Goal: Task Accomplishment & Management: Use online tool/utility

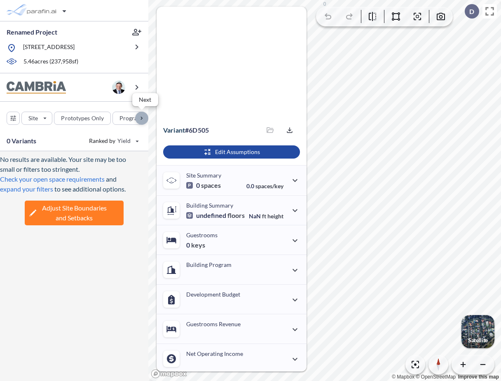
click at [143, 117] on div "button" at bounding box center [141, 118] width 13 height 13
click at [143, 117] on div "Site Prototypes Only Program Keys Floors Height FAR Room mix Budget" at bounding box center [74, 116] width 148 height 29
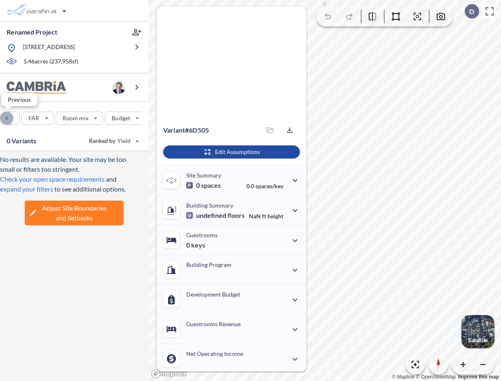
click at [7, 117] on div "button" at bounding box center [6, 118] width 13 height 13
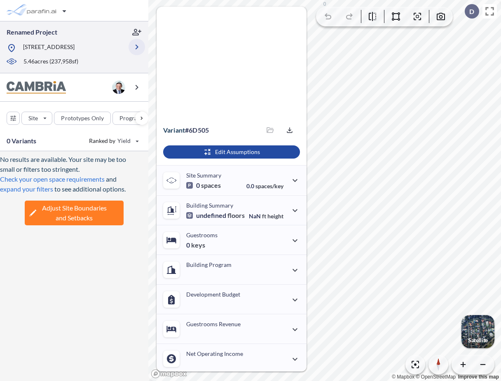
click at [133, 46] on icon "button" at bounding box center [137, 47] width 10 height 10
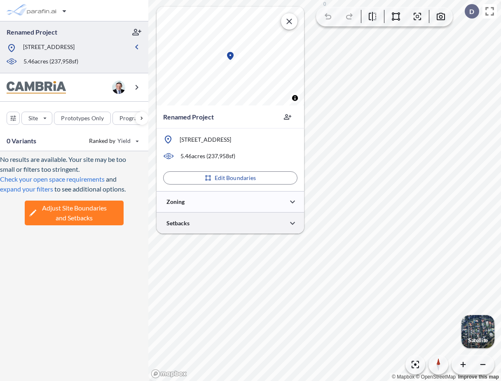
click at [199, 225] on div at bounding box center [230, 223] width 147 height 21
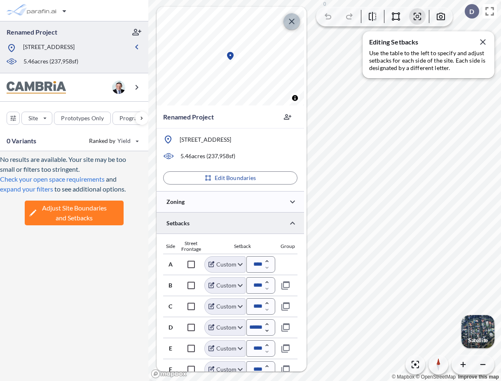
click at [291, 22] on icon "button" at bounding box center [292, 21] width 10 height 10
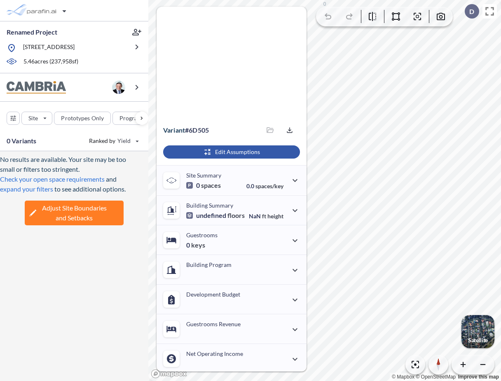
click at [235, 155] on div "button" at bounding box center [231, 151] width 137 height 13
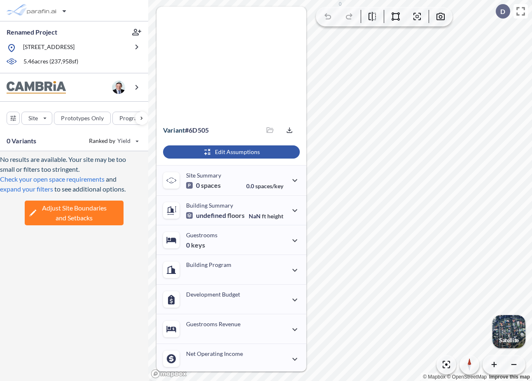
click at [229, 152] on div "button" at bounding box center [231, 151] width 137 height 13
